Goal: Task Accomplishment & Management: Complete application form

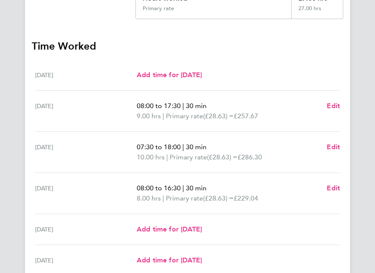
scroll to position [203, 0]
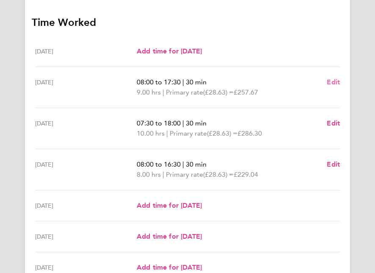
click at [339, 81] on span "Edit" at bounding box center [333, 82] width 13 height 8
select select "30"
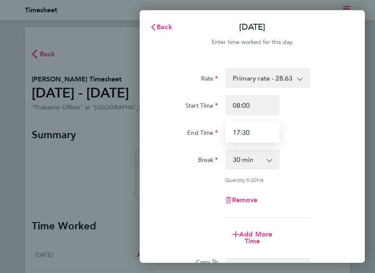
click at [254, 131] on input "17:30" at bounding box center [252, 132] width 55 height 20
type input "19:00"
click at [353, 229] on div "Rate Primary rate - 28.63 Start Time 08:00 End Time 19:00 Break 0 min 15 min 30…" at bounding box center [252, 198] width 225 height 281
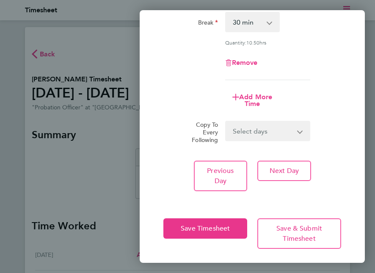
scroll to position [138, 0]
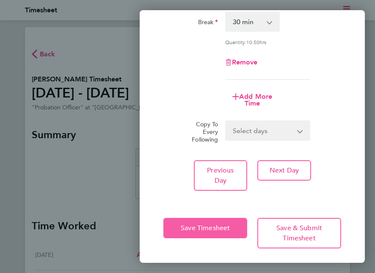
click at [230, 224] on span "Save Timesheet" at bounding box center [205, 228] width 49 height 8
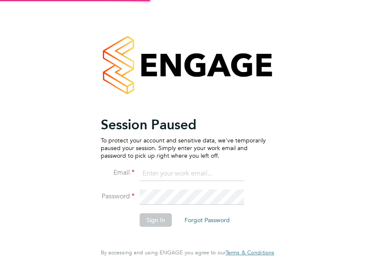
type input "catherine.shearman1@justice.gov.uk"
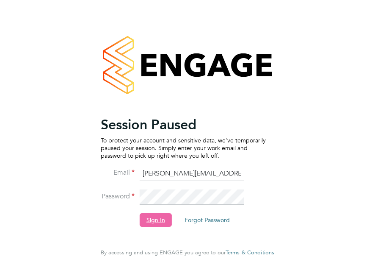
click at [161, 218] on button "Sign In" at bounding box center [156, 220] width 32 height 14
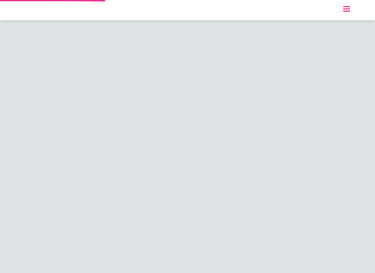
select select "30"
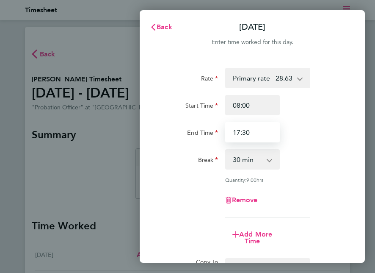
drag, startPoint x: 253, startPoint y: 133, endPoint x: 230, endPoint y: 134, distance: 22.9
click at [230, 134] on input "17:30" at bounding box center [252, 132] width 55 height 20
type input "19:00"
click at [342, 222] on div "Rate Primary rate - 28.63 Start Time 08:00 End Time 19:00 Break 0 min 15 min 30…" at bounding box center [252, 198] width 225 height 281
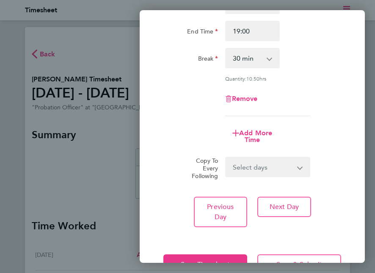
scroll to position [138, 0]
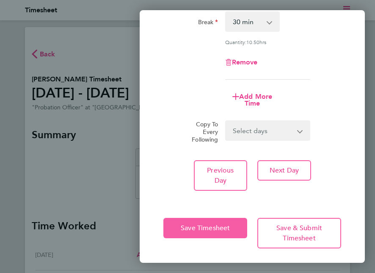
click at [219, 224] on span "Save Timesheet" at bounding box center [205, 228] width 49 height 8
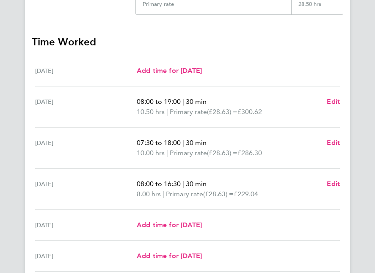
scroll to position [203, 0]
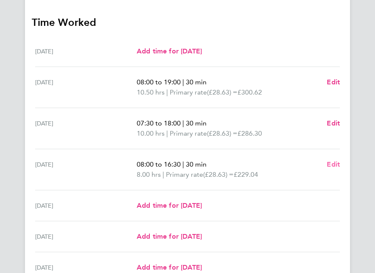
click at [332, 164] on span "Edit" at bounding box center [333, 164] width 13 height 8
select select "30"
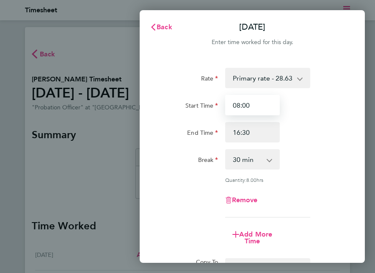
click at [255, 106] on input "08:00" at bounding box center [252, 105] width 55 height 20
type input "08:00"
click at [270, 158] on app-icon-cross-button at bounding box center [274, 159] width 10 height 19
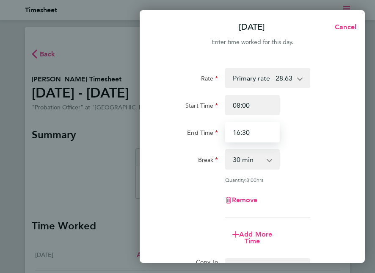
click at [258, 134] on input "16:30" at bounding box center [252, 132] width 55 height 20
click at [236, 134] on input "16:30" at bounding box center [252, 132] width 55 height 20
click at [248, 132] on input "15:30" at bounding box center [252, 132] width 55 height 20
type input "15:00"
click at [343, 185] on div "Rate Primary rate - 28.63 Start Time 08:00 End Time 15:00 Break 0 min 15 min 30…" at bounding box center [252, 198] width 225 height 281
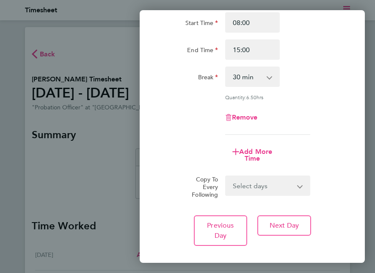
scroll to position [138, 0]
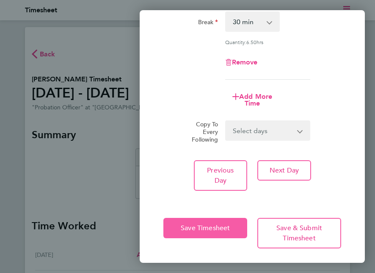
click at [215, 225] on span "Save Timesheet" at bounding box center [205, 228] width 49 height 8
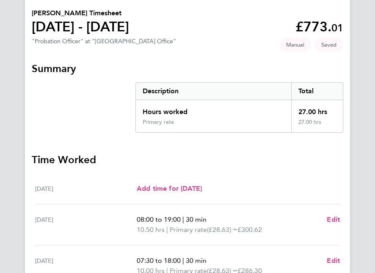
scroll to position [68, 0]
